Goal: Transaction & Acquisition: Purchase product/service

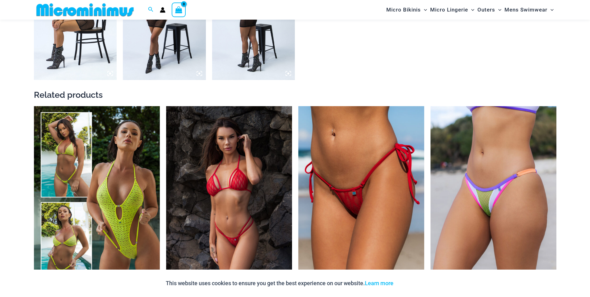
scroll to position [897, 0]
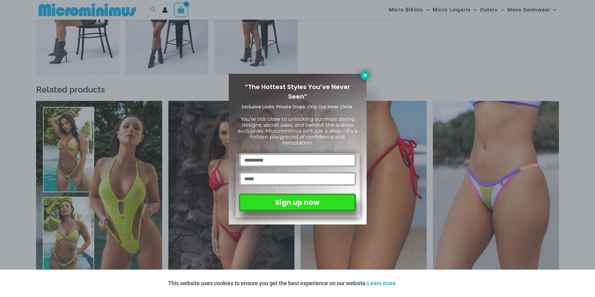
click at [361, 73] on button at bounding box center [365, 75] width 9 height 9
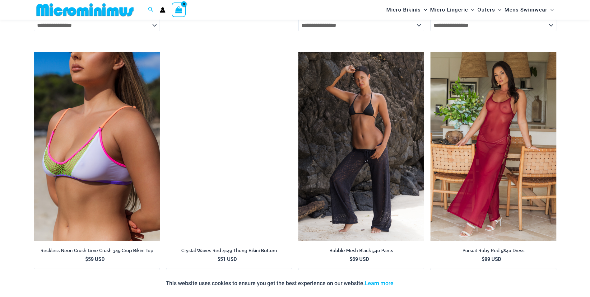
scroll to position [1457, 0]
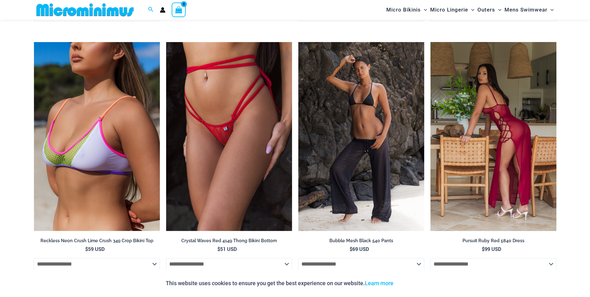
click at [508, 119] on img at bounding box center [494, 136] width 126 height 189
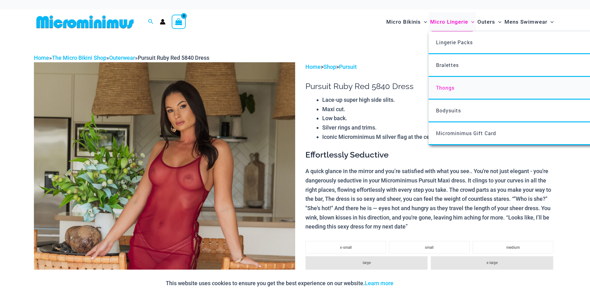
click at [453, 90] on span "Thongs" at bounding box center [445, 87] width 18 height 7
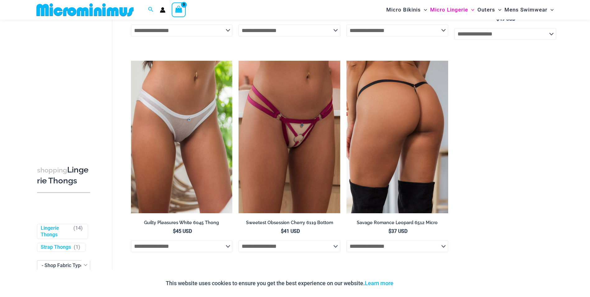
scroll to position [649, 0]
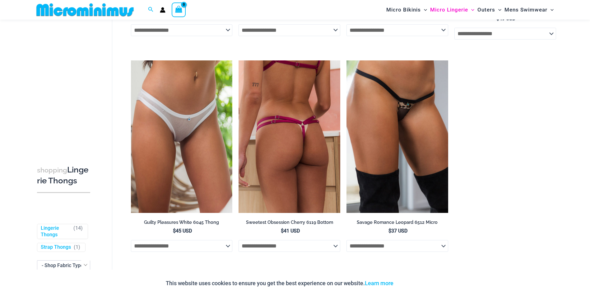
click at [327, 107] on img at bounding box center [290, 136] width 102 height 153
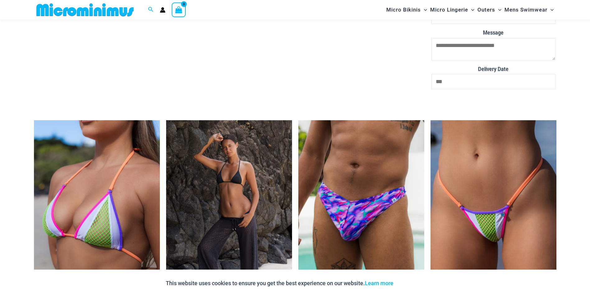
scroll to position [1368, 0]
